Goal: Task Accomplishment & Management: Manage account settings

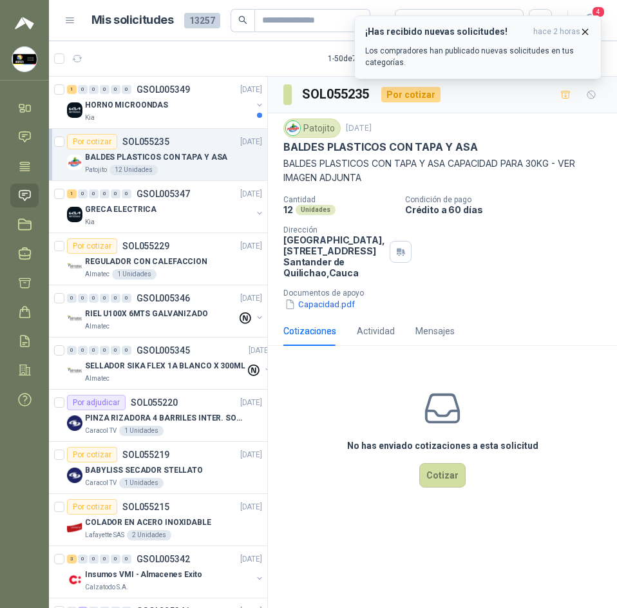
click at [588, 34] on icon "button" at bounding box center [584, 31] width 5 height 5
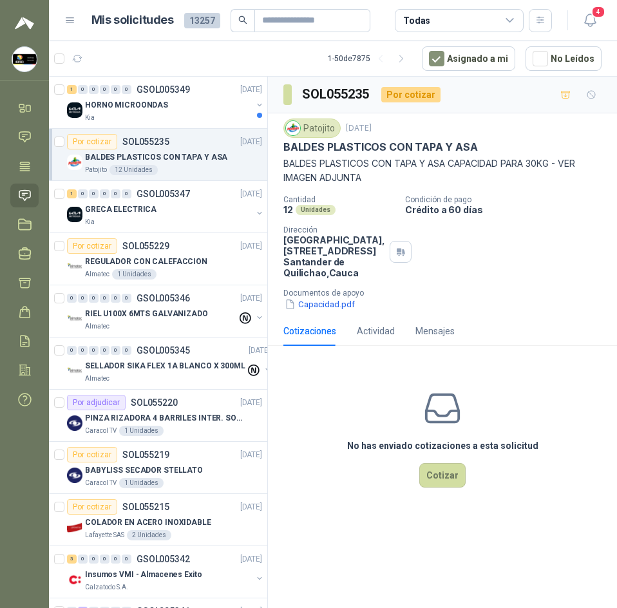
click at [588, 29] on button "4" at bounding box center [589, 20] width 23 height 23
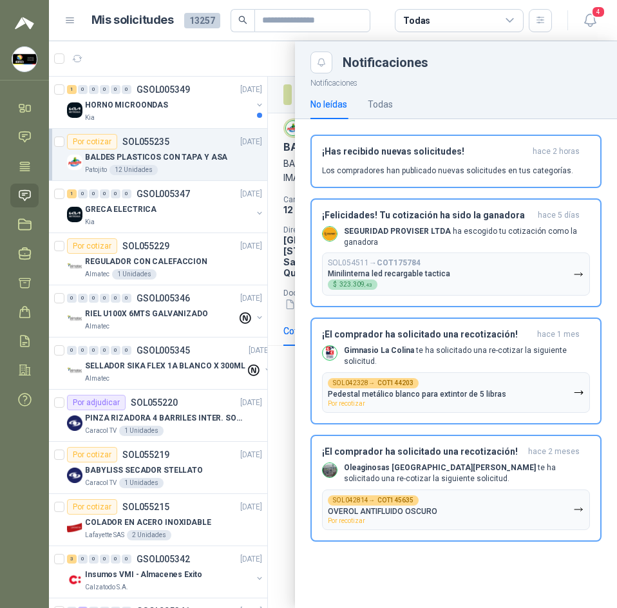
click at [588, 29] on button "4" at bounding box center [589, 20] width 23 height 23
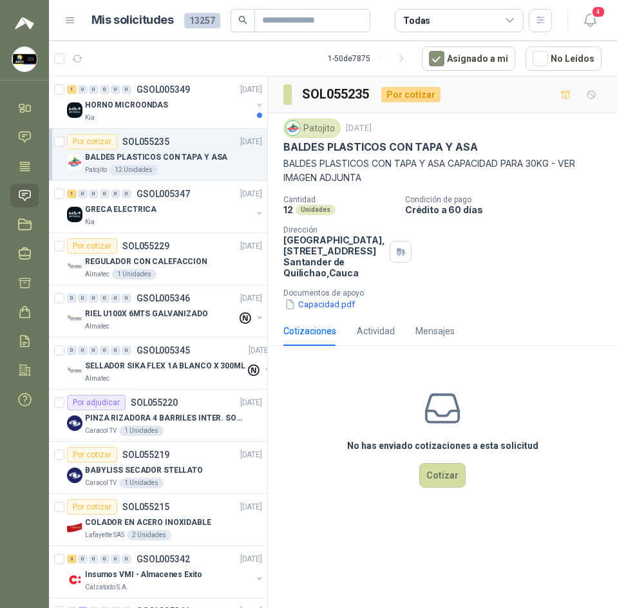
click at [588, 29] on button "4" at bounding box center [589, 20] width 23 height 23
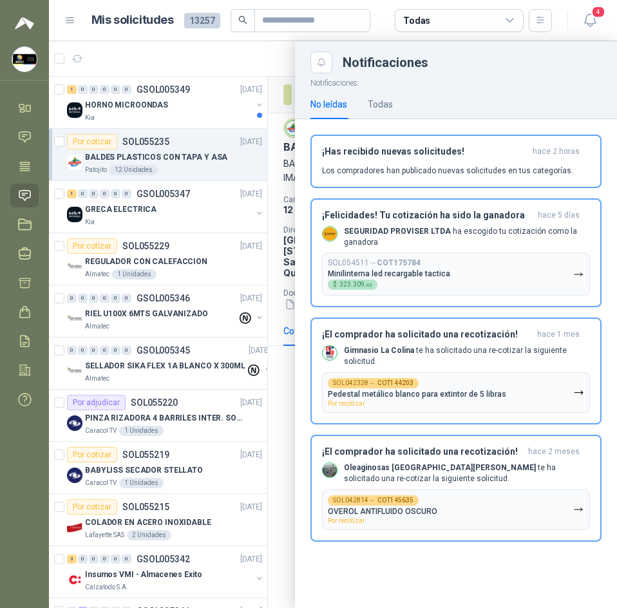
click at [588, 29] on button "4" at bounding box center [589, 20] width 23 height 23
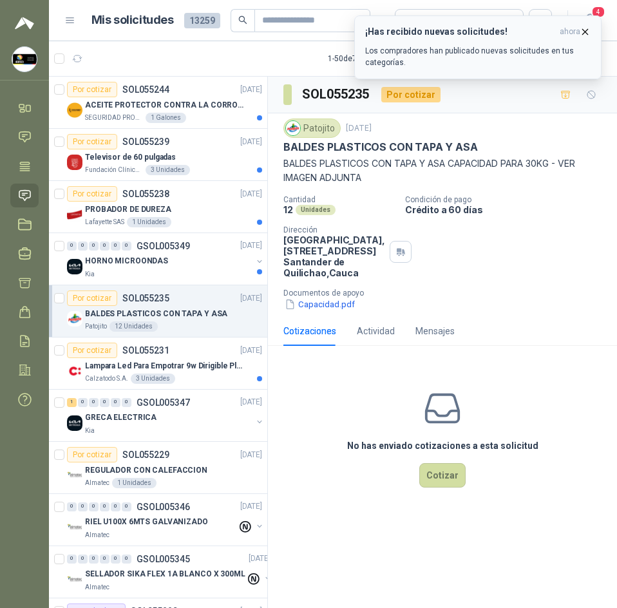
click at [591, 32] on button "¡Has recibido nuevas solicitudes! ahora Los compradores han publicado nuevas so…" at bounding box center [477, 47] width 247 height 64
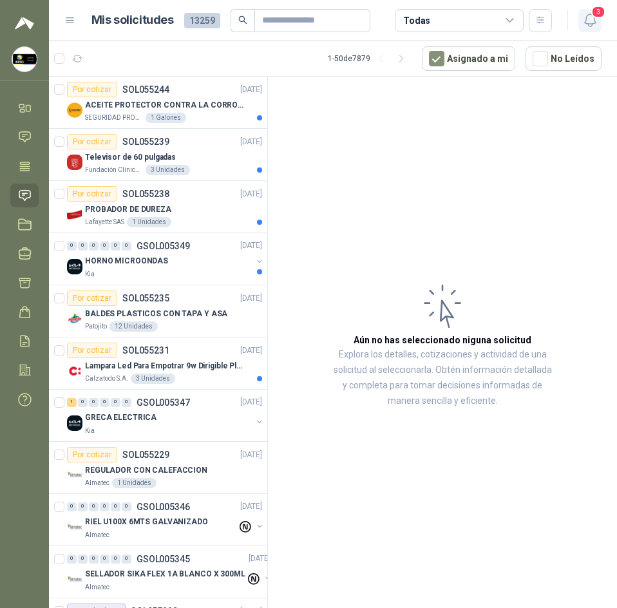
click at [590, 19] on icon "button" at bounding box center [590, 20] width 16 height 16
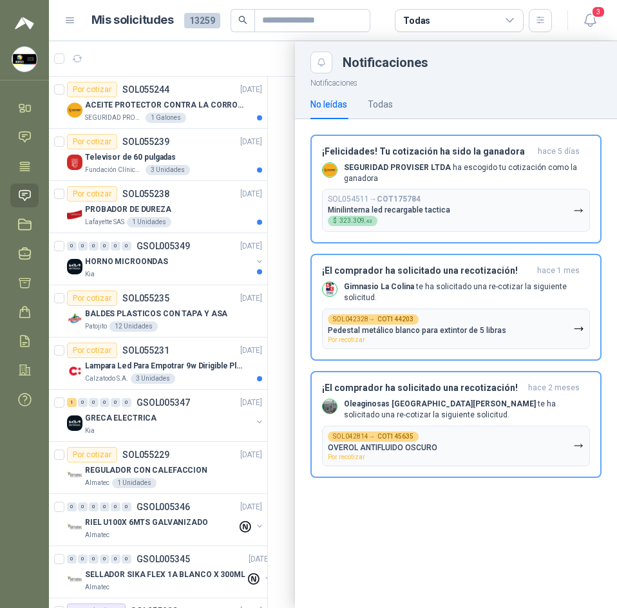
click at [232, 102] on div at bounding box center [333, 324] width 568 height 566
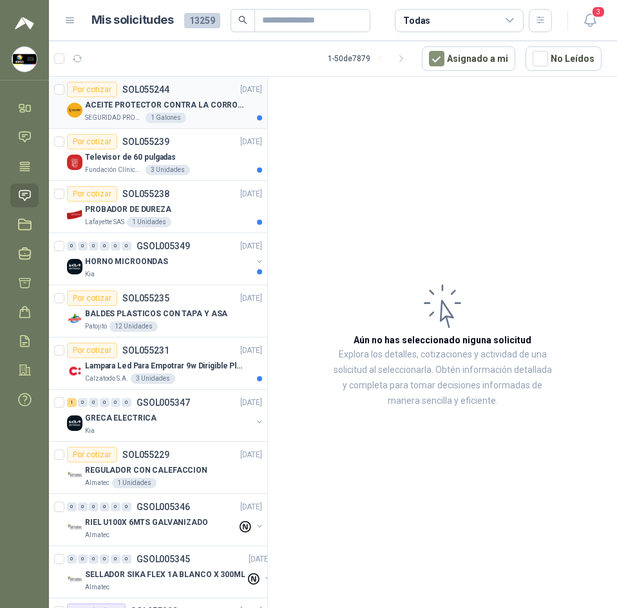
click at [233, 102] on p "ACEITE PROTECTOR CONTRA LA CORROSION - PARA LIMPIEZA DE ARMAMENTO" at bounding box center [165, 105] width 160 height 12
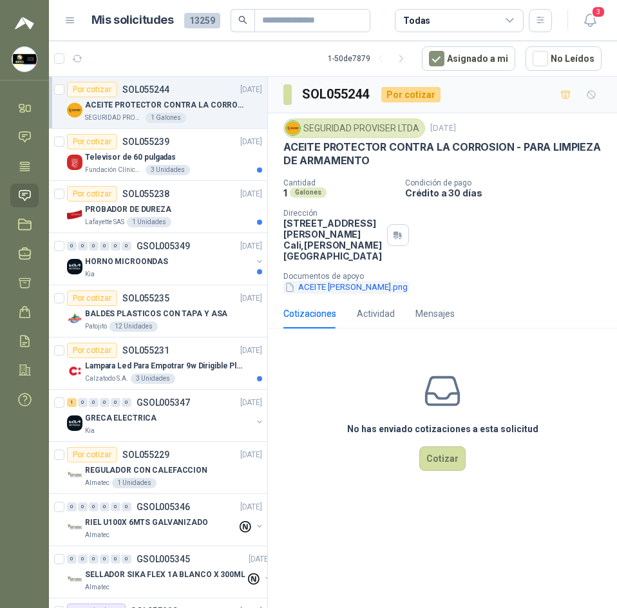
click at [369, 294] on button "ACEITE DE ARMAS.png" at bounding box center [346, 288] width 126 height 14
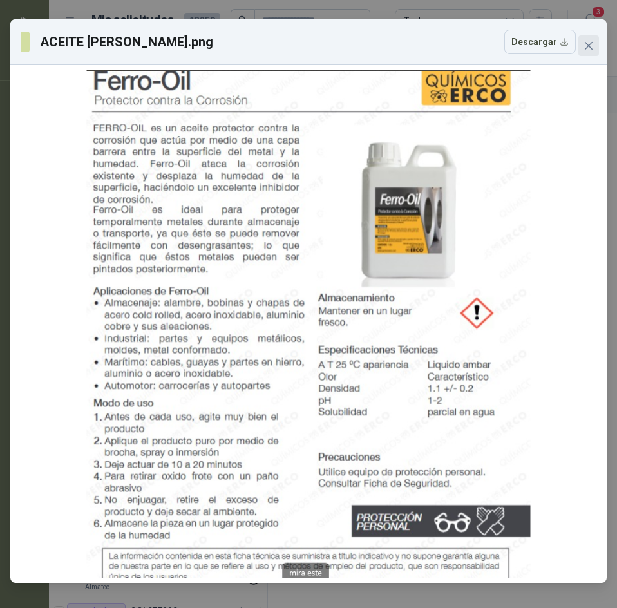
click at [596, 37] on button "Close" at bounding box center [588, 45] width 21 height 21
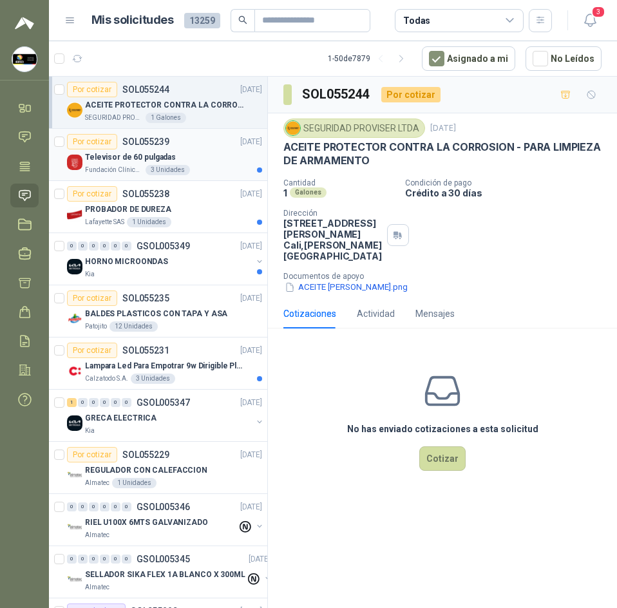
click at [181, 163] on div "Televisor de 60 pulgadas" at bounding box center [173, 156] width 177 height 15
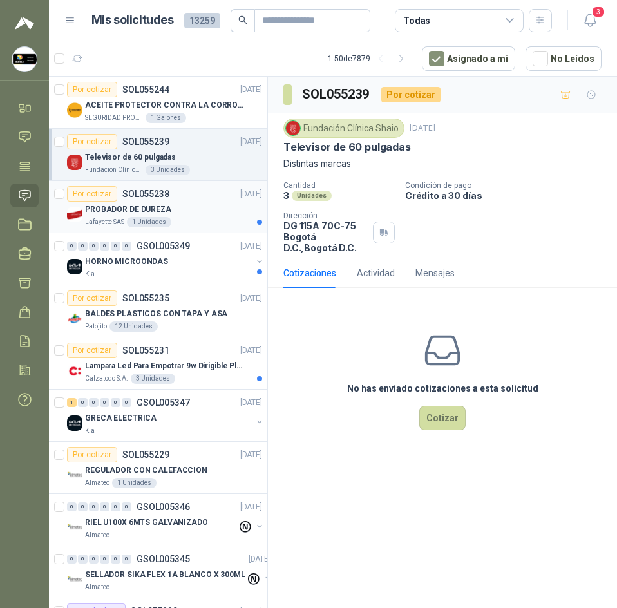
click at [201, 221] on div "Lafayette SAS 1 Unidades" at bounding box center [173, 222] width 177 height 10
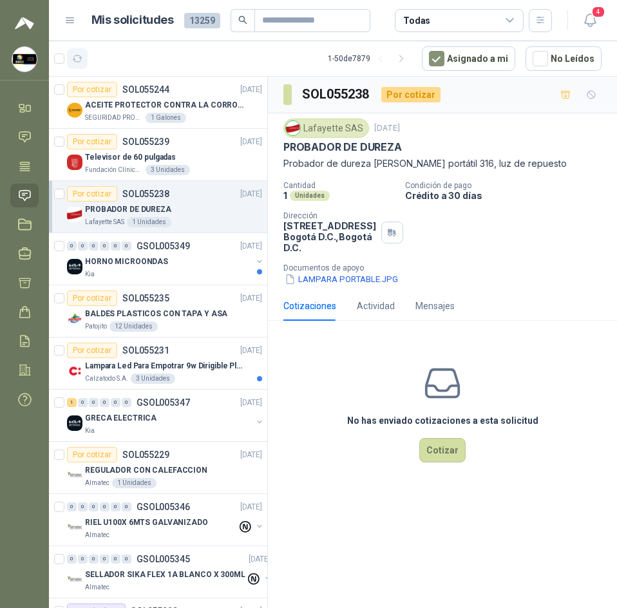
click at [79, 61] on icon "button" at bounding box center [77, 58] width 11 height 11
